Goal: Task Accomplishment & Management: Use online tool/utility

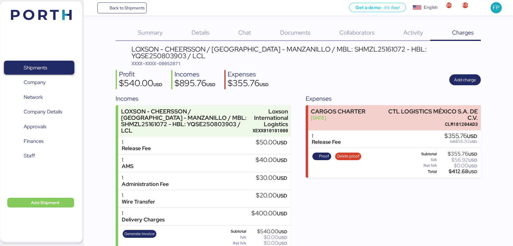
click at [51, 71] on span "Shipments" at bounding box center [38, 67] width 65 height 9
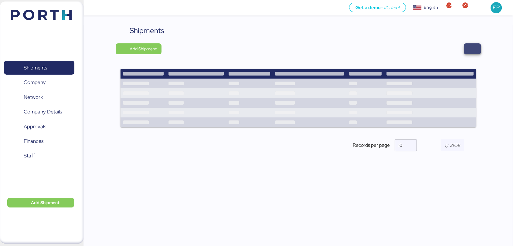
click at [476, 49] on span "button" at bounding box center [471, 48] width 17 height 11
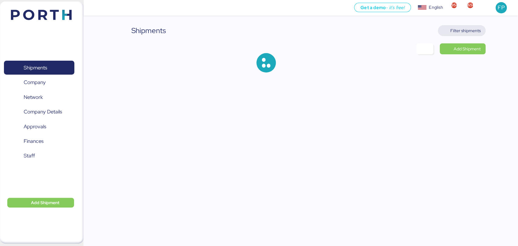
click at [474, 32] on span "Filter shipments" at bounding box center [465, 30] width 30 height 7
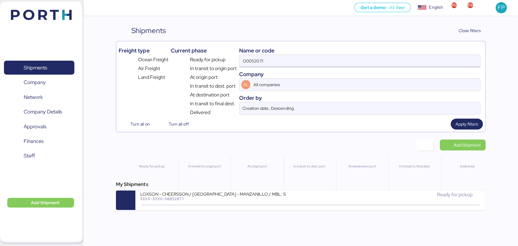
click at [257, 59] on input "O0052071" at bounding box center [359, 61] width 240 height 12
paste input "114"
type input "O0052114"
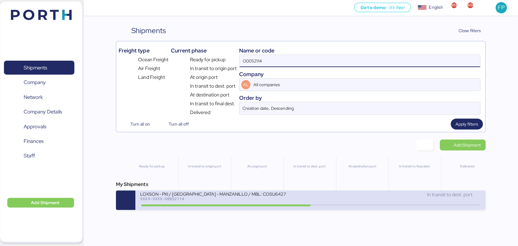
click at [241, 192] on div "LOXSON - PXI / SHANGHAI - MANZANILLO / MBL: COSU6427747570 - HBL: CSSE250812588…" at bounding box center [310, 199] width 350 height 19
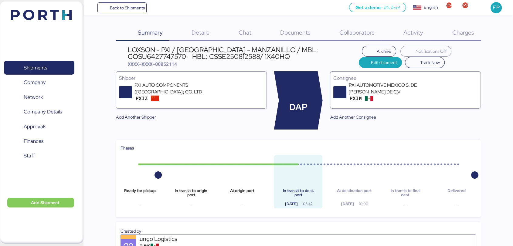
click at [469, 36] on span "Charges" at bounding box center [463, 33] width 22 height 8
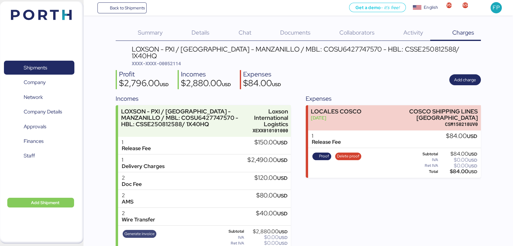
click at [147, 230] on span "Generate invoice" at bounding box center [139, 233] width 30 height 7
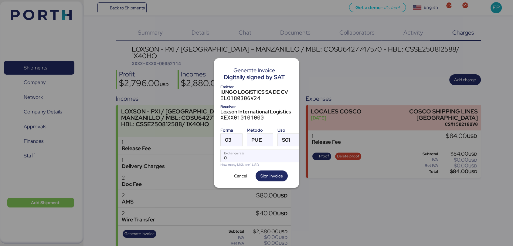
click at [232, 130] on div "Forma" at bounding box center [231, 130] width 22 height 6
click at [232, 134] on div at bounding box center [236, 140] width 11 height 12
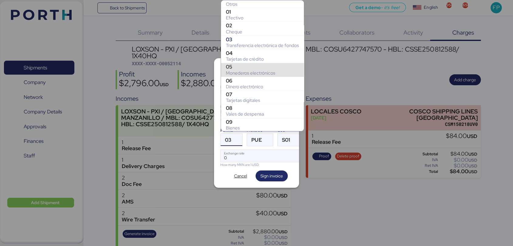
scroll to position [52, 0]
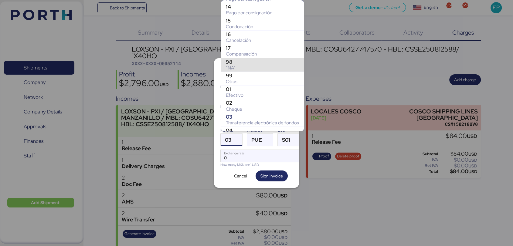
click at [244, 72] on div "99" at bounding box center [262, 75] width 73 height 6
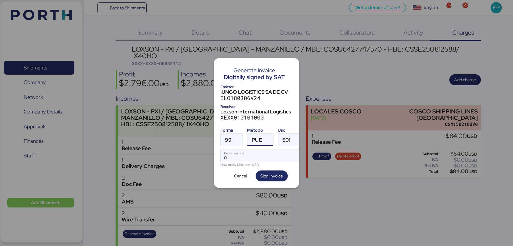
click at [263, 134] on div at bounding box center [267, 140] width 11 height 12
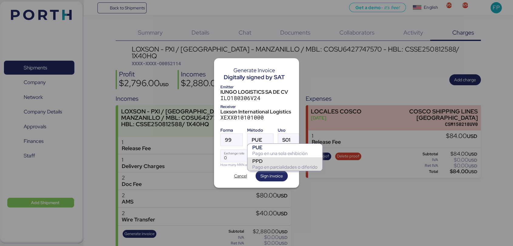
click at [269, 162] on div "PPD" at bounding box center [284, 161] width 65 height 6
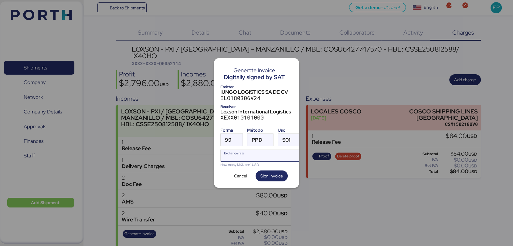
click at [254, 155] on input "Exchange rate" at bounding box center [260, 156] width 81 height 12
type input "0"
paste input "18.3186"
type input "18.3186"
click at [261, 175] on span "Sign invoice" at bounding box center [271, 175] width 22 height 7
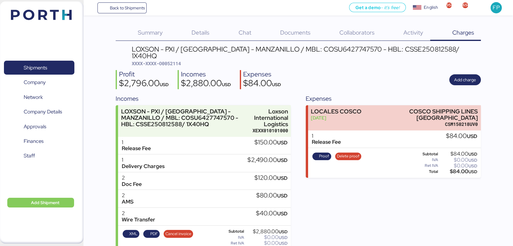
click at [177, 60] on span "XXXX-XXXX-O0052114" at bounding box center [156, 63] width 49 height 6
copy span "O0052114"
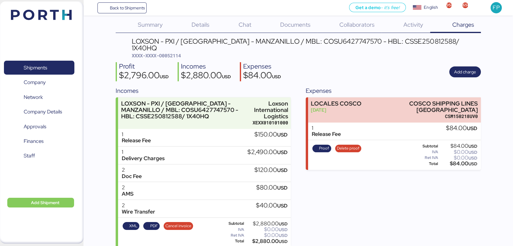
click at [256, 239] on div "$2,880.00 USD" at bounding box center [266, 241] width 42 height 5
copy div "2,880.00"
click at [325, 39] on div "LOXSON - PXI / [GEOGRAPHIC_DATA] - MANZANILLO / MBL: COSU6427747570 - HBL: CSSE…" at bounding box center [306, 45] width 349 height 14
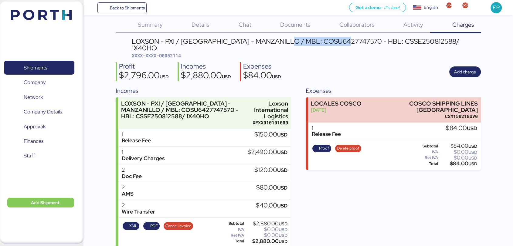
copy div "COSU6427747570"
click at [39, 143] on span "Finances" at bounding box center [34, 141] width 20 height 9
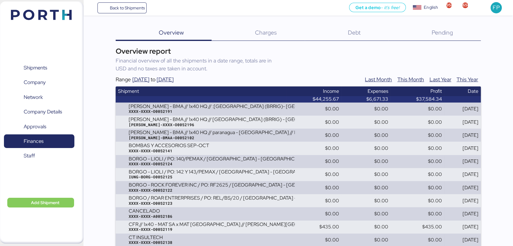
click at [348, 31] on span "Debt" at bounding box center [354, 33] width 13 height 8
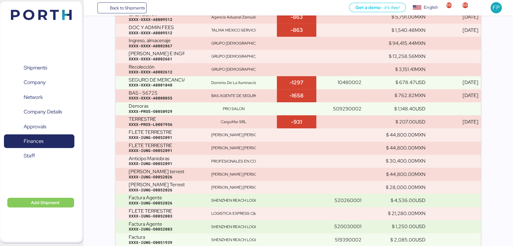
scroll to position [964, 0]
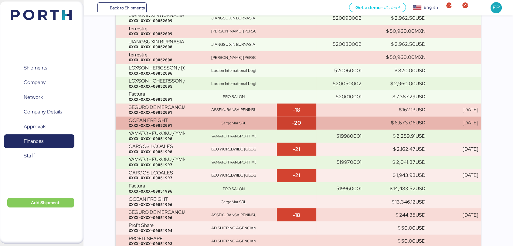
click at [346, 126] on td at bounding box center [339, 122] width 47 height 13
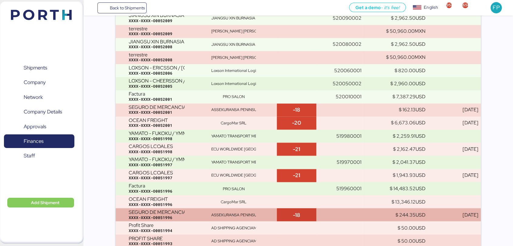
click at [258, 210] on td "ASSEKURANSA PENINSULAR CORREDURIA DE SEGUROS SL" at bounding box center [243, 214] width 68 height 13
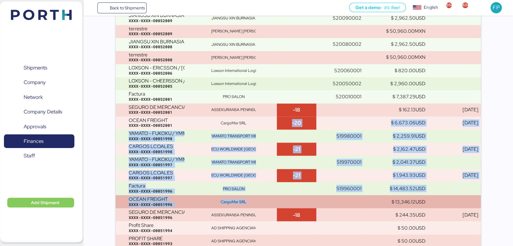
drag, startPoint x: 261, startPoint y: 127, endPoint x: 264, endPoint y: 196, distance: 68.6
click at [267, 202] on div "CargoMar SRL" at bounding box center [242, 201] width 63 height 5
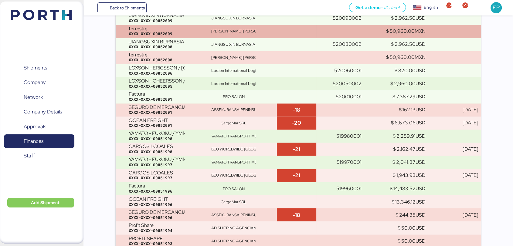
scroll to position [1174, 0]
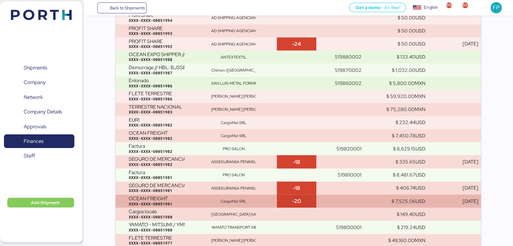
click at [253, 206] on td "CargoMar SRL" at bounding box center [243, 201] width 68 height 13
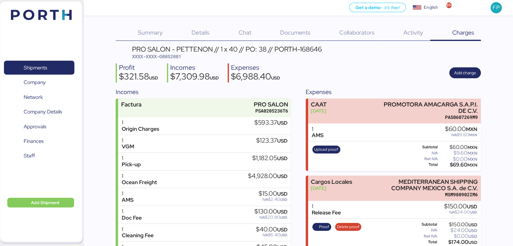
click at [174, 55] on span "XXXX-XXXX-O0052001" at bounding box center [156, 56] width 49 height 6
copy span "O0052001"
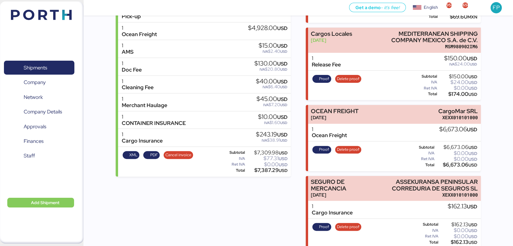
scroll to position [159, 0]
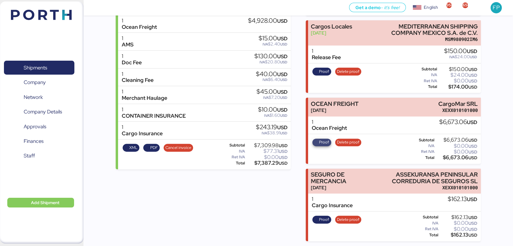
click at [321, 140] on span "Proof" at bounding box center [324, 142] width 10 height 7
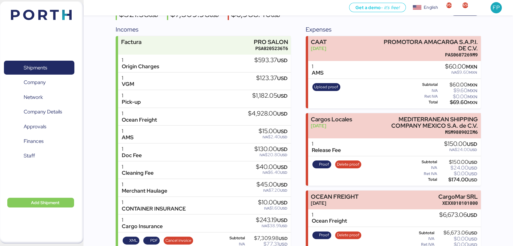
scroll to position [0, 0]
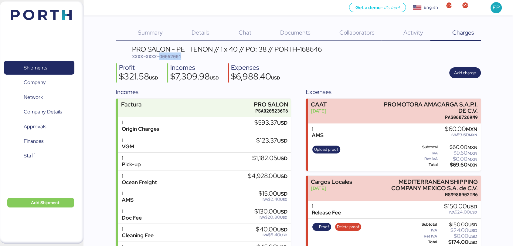
copy span "O0052001"
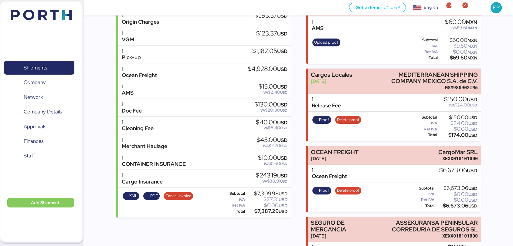
scroll to position [159, 0]
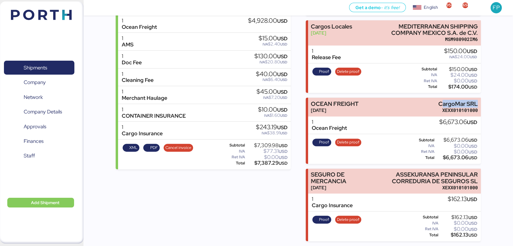
drag, startPoint x: 440, startPoint y: 103, endPoint x: 494, endPoint y: 100, distance: 53.7
click at [494, 100] on div "Summary 0 Details 0 Chat 0 Documents 0 Collaborators 0 Activity 0 Charges 0 PRO…" at bounding box center [256, 43] width 513 height 396
click at [491, 101] on div "Summary 0 Details 0 Chat 0 Documents 0 Collaborators 0 Activity 0 Charges 0 PRO…" at bounding box center [256, 43] width 513 height 396
drag, startPoint x: 437, startPoint y: 99, endPoint x: 496, endPoint y: 96, distance: 58.9
click at [496, 96] on div "Summary 0 Details 0 Chat 0 Documents 0 Collaborators 0 Activity 0 Charges 0 PRO…" at bounding box center [256, 43] width 513 height 396
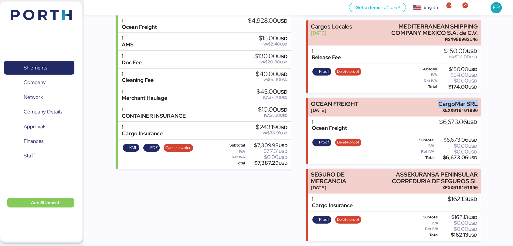
copy div "CargoMar SRL"
click at [457, 159] on div "$6,673.06 USD" at bounding box center [456, 157] width 42 height 5
copy div "6,673.06"
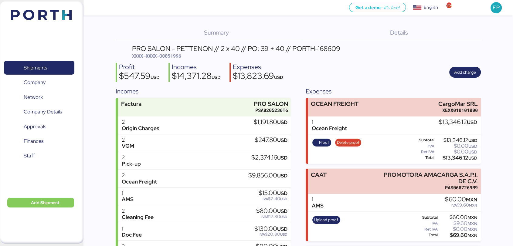
click at [179, 57] on span "XXXX-XXXX-O0051996" at bounding box center [156, 56] width 49 height 6
copy span "O0051996"
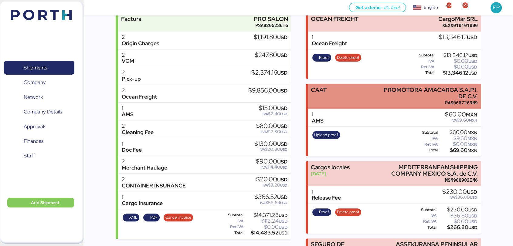
scroll to position [94, 0]
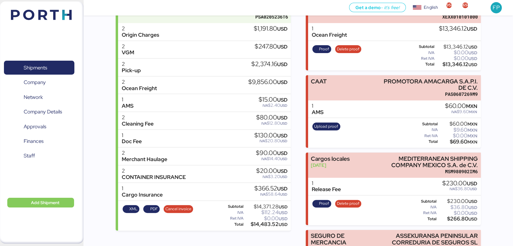
click at [455, 66] on div "$13,346.12 USD" at bounding box center [456, 64] width 42 height 5
copy div "13,346.12"
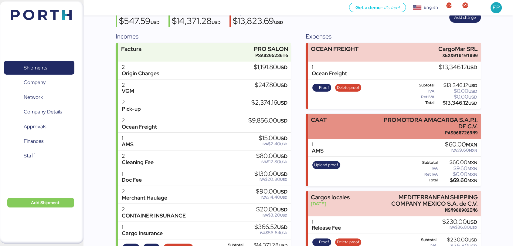
scroll to position [55, 0]
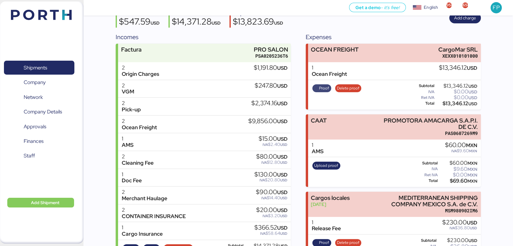
click at [320, 84] on span "Proof" at bounding box center [321, 88] width 19 height 8
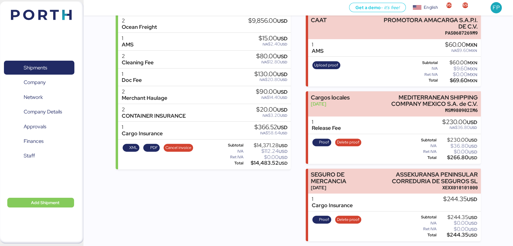
scroll to position [78, 0]
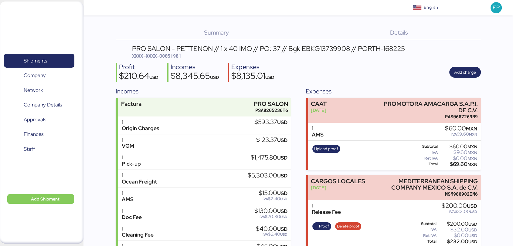
click at [179, 59] on span "XXXX-XXXX-O0051981" at bounding box center [156, 56] width 49 height 6
copy span "O0051981"
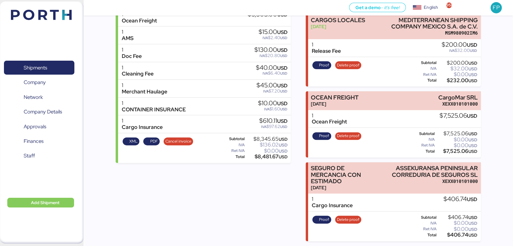
scroll to position [165, 0]
click at [322, 133] on span "Proof" at bounding box center [324, 136] width 10 height 7
click at [455, 149] on div "$7,525.06 USD" at bounding box center [456, 151] width 42 height 5
copy div "7,525.06"
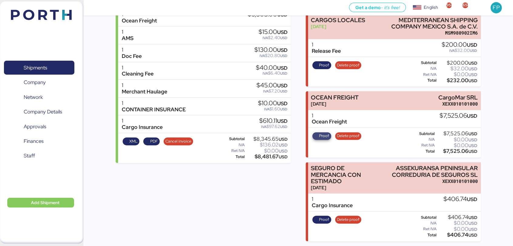
click at [323, 134] on span "Proof" at bounding box center [324, 136] width 10 height 7
